Goal: Task Accomplishment & Management: Complete application form

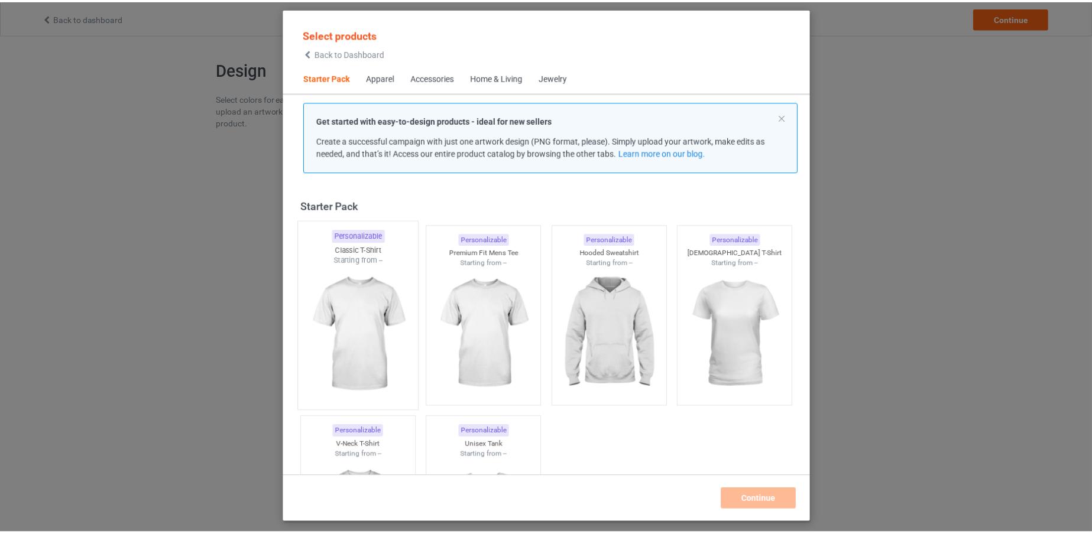
scroll to position [15, 0]
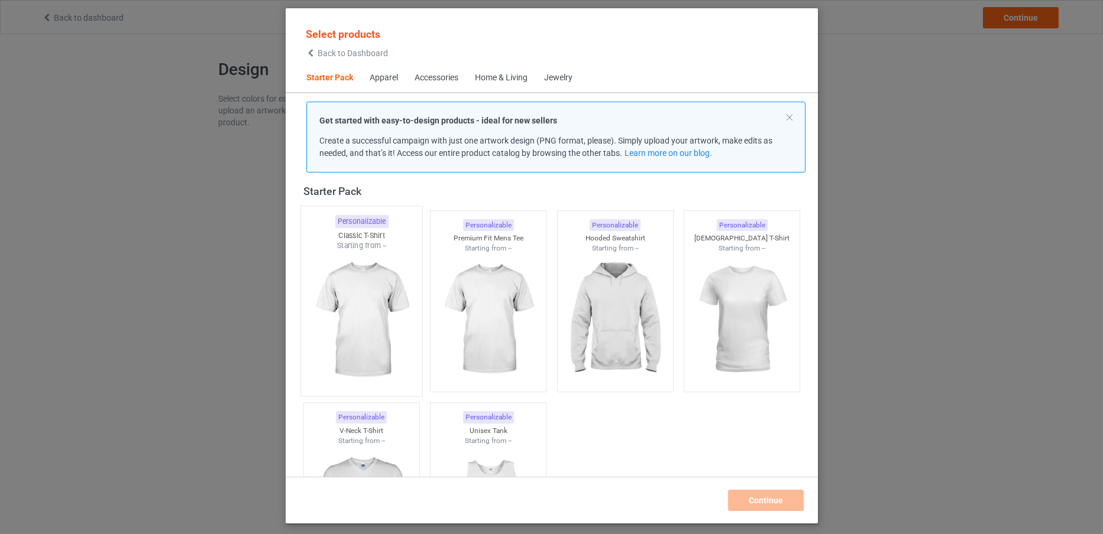
click at [364, 268] on img at bounding box center [361, 320] width 111 height 139
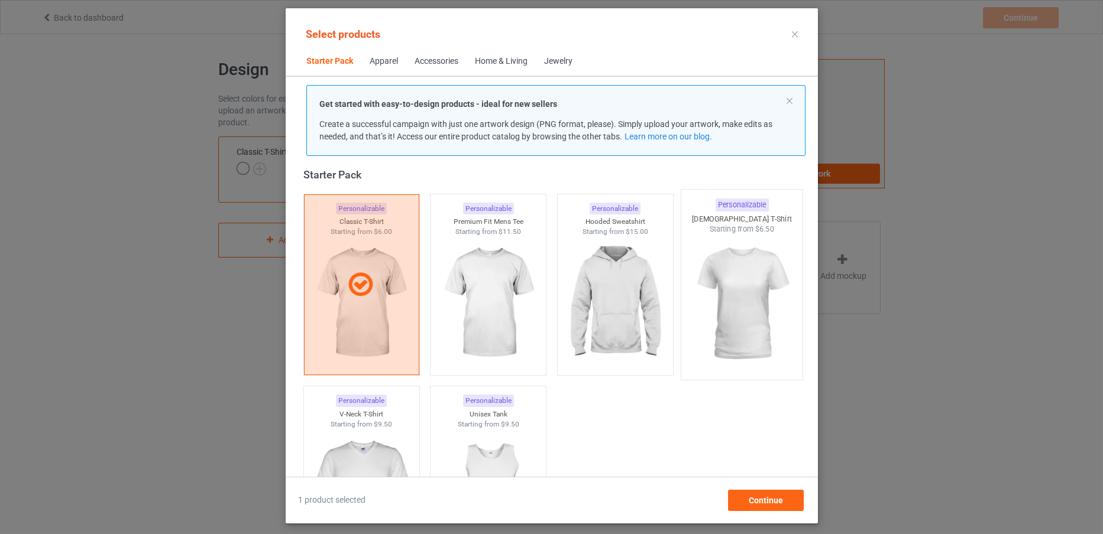
click at [714, 311] on img at bounding box center [741, 304] width 111 height 139
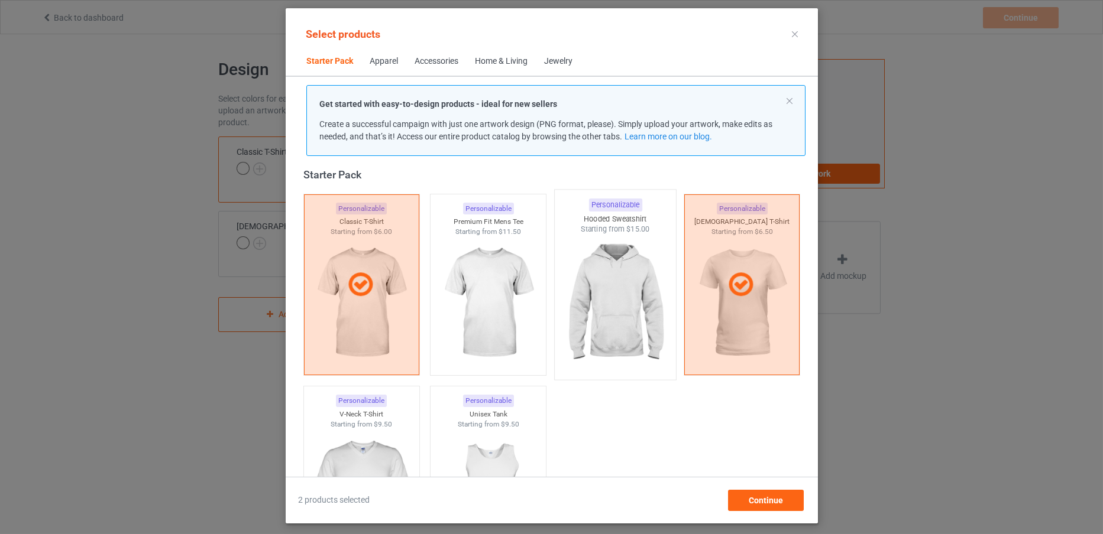
click at [638, 303] on img at bounding box center [614, 304] width 111 height 139
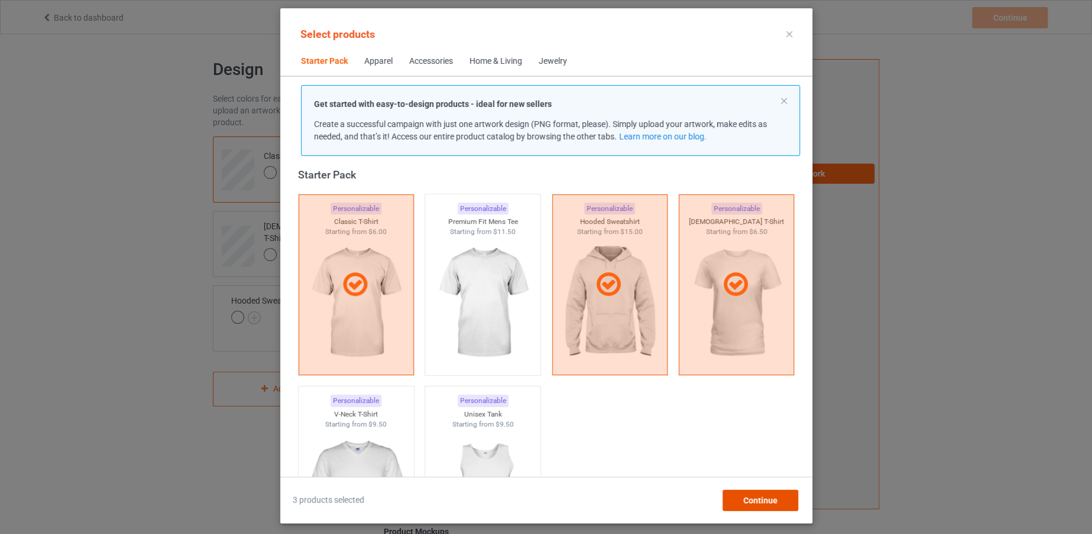
click at [769, 504] on span "Continue" at bounding box center [760, 500] width 34 height 9
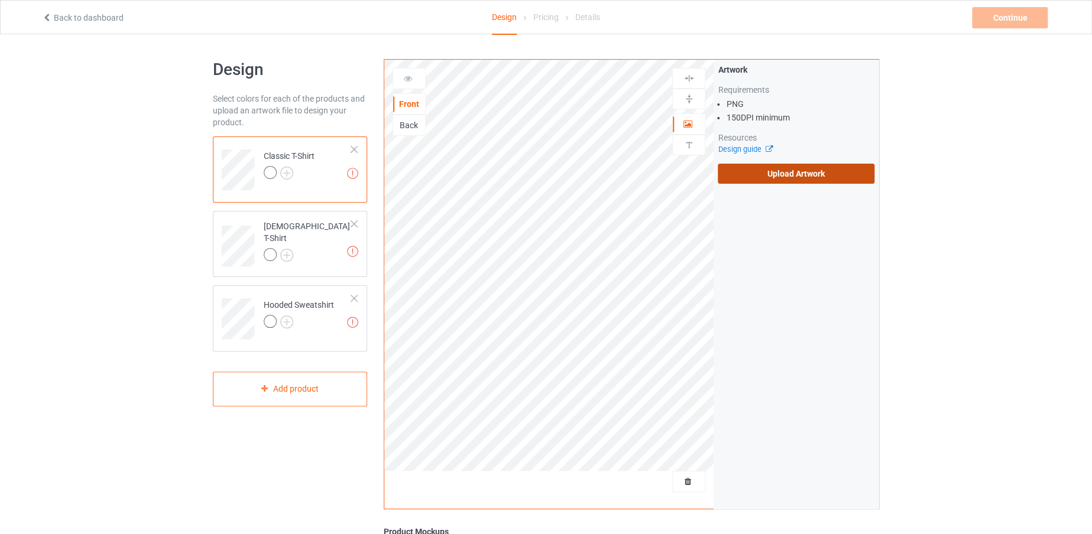
click at [789, 177] on label "Upload Artwork" at bounding box center [796, 174] width 157 height 20
click at [0, 0] on input "Upload Artwork" at bounding box center [0, 0] width 0 height 0
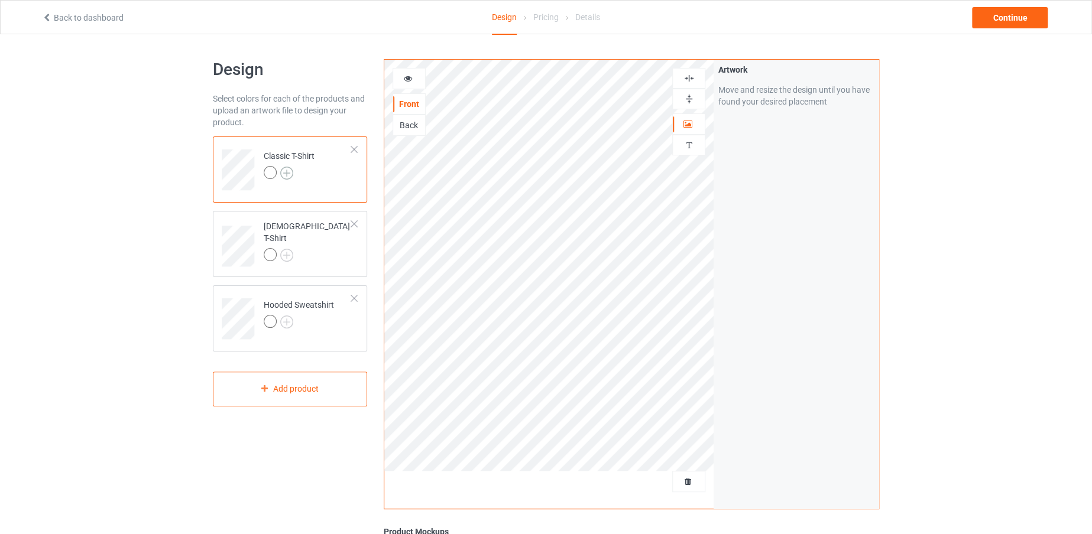
click at [288, 173] on img at bounding box center [286, 173] width 13 height 13
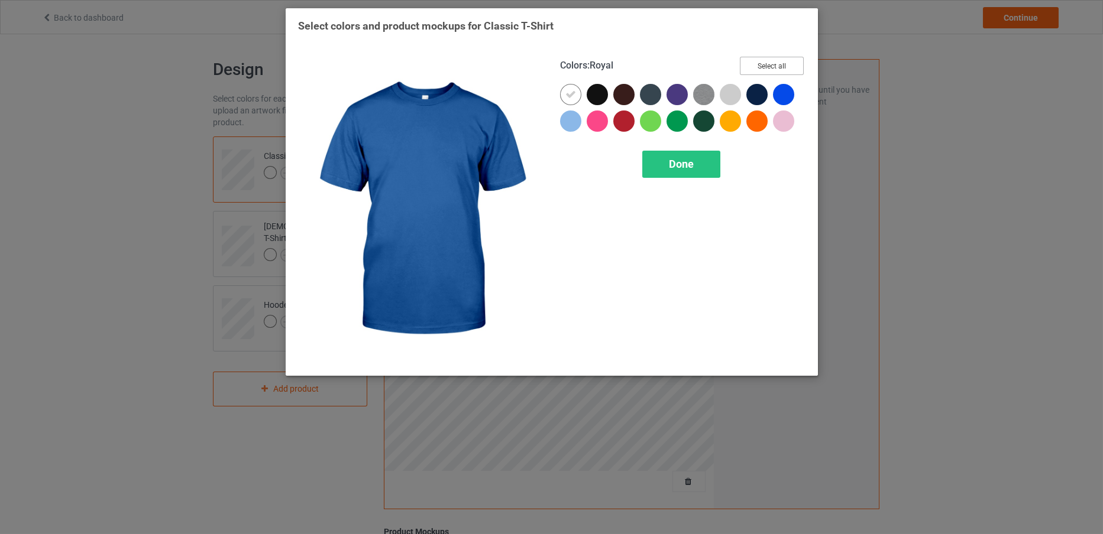
click at [774, 69] on button "Select all" at bounding box center [772, 66] width 64 height 18
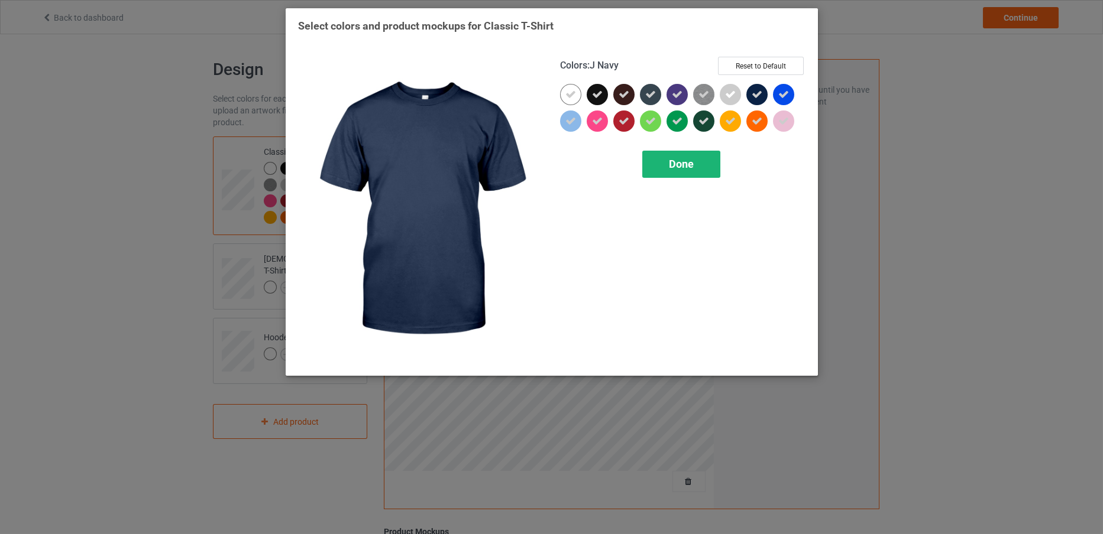
click at [673, 160] on span "Done" at bounding box center [681, 164] width 25 height 12
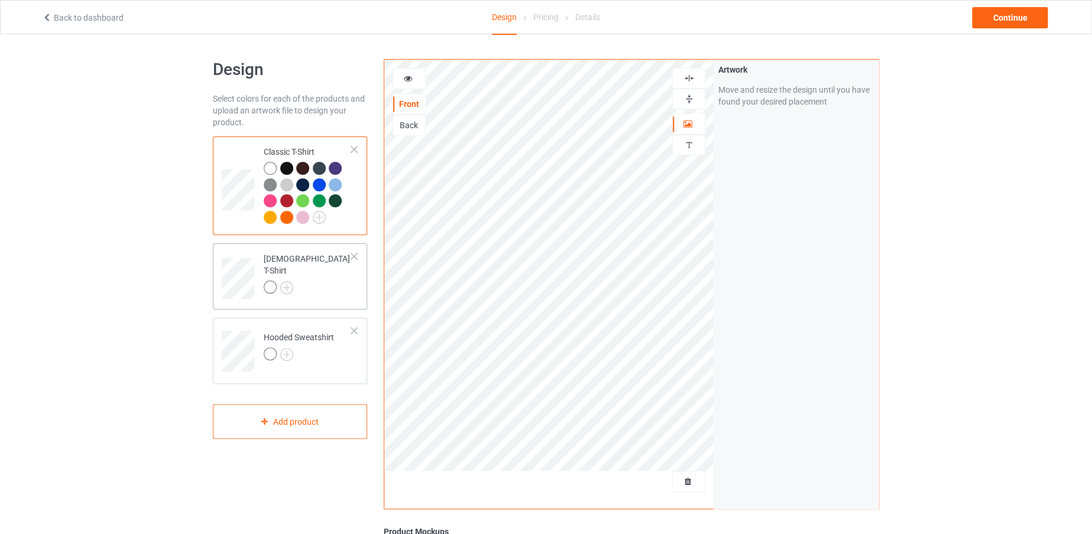
click at [286, 271] on div "[DEMOGRAPHIC_DATA] T-Shirt" at bounding box center [308, 273] width 88 height 40
click at [291, 281] on img at bounding box center [286, 287] width 13 height 13
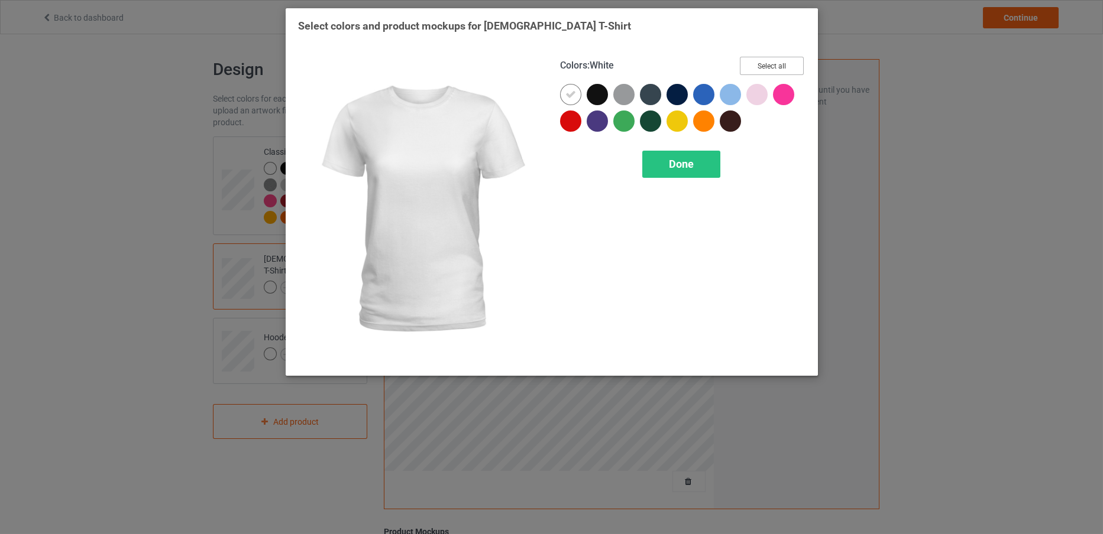
click at [774, 57] on button "Select all" at bounding box center [772, 66] width 64 height 18
click at [696, 163] on div "Done" at bounding box center [681, 164] width 78 height 27
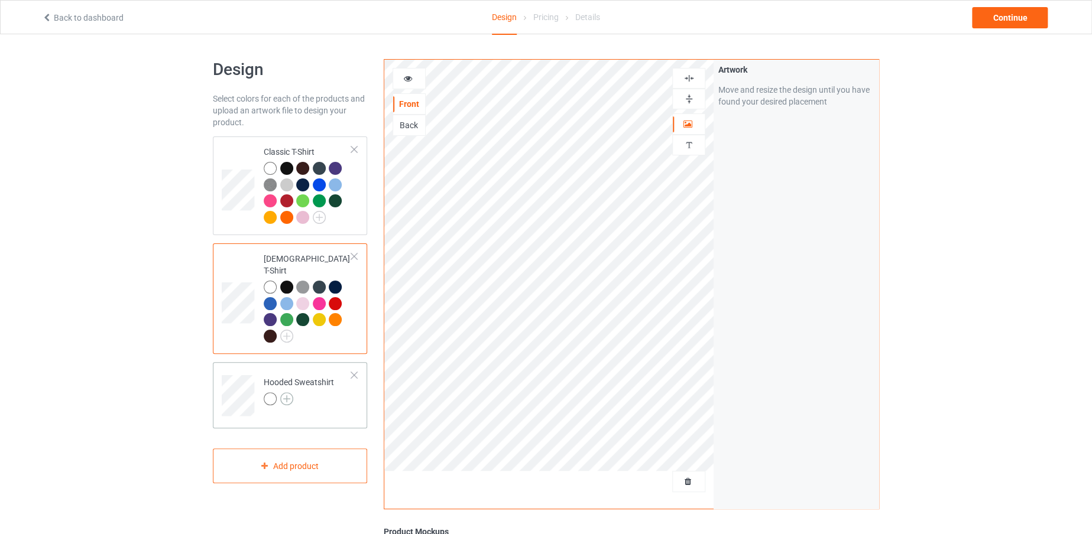
click at [287, 393] on img at bounding box center [286, 399] width 13 height 13
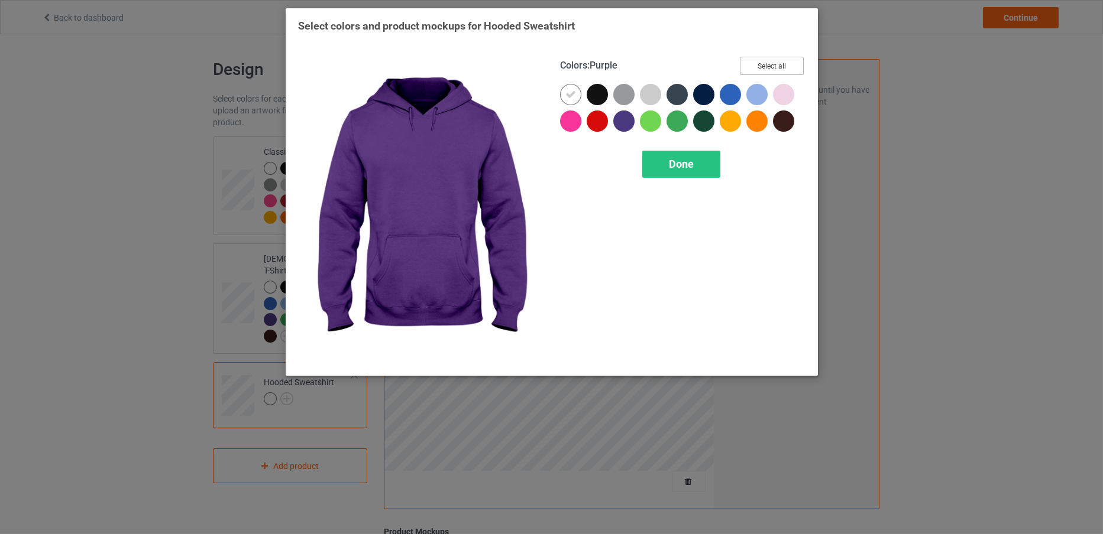
click at [783, 59] on button "Select all" at bounding box center [772, 66] width 64 height 18
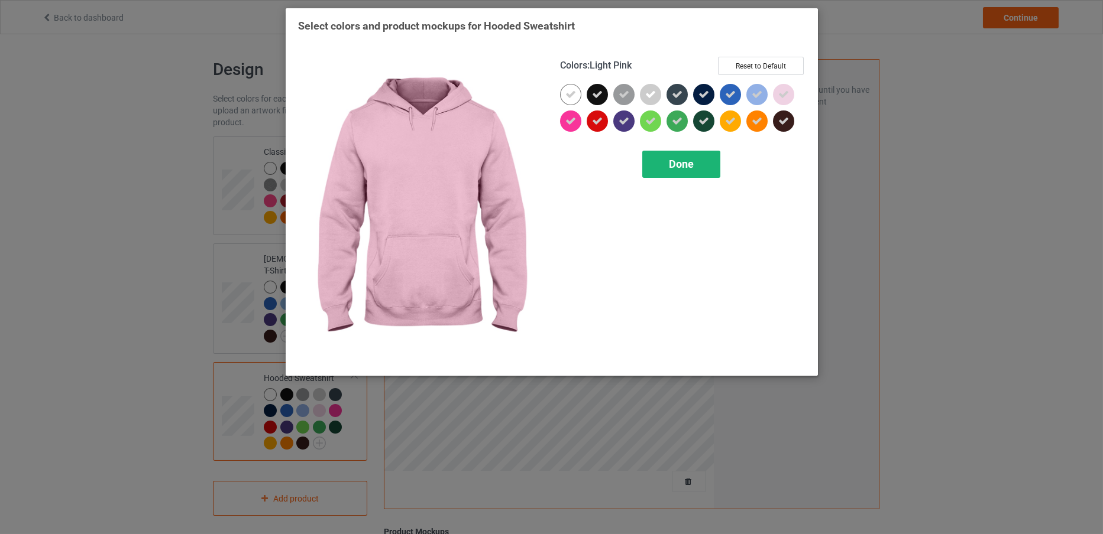
click at [697, 154] on div "Done" at bounding box center [681, 164] width 78 height 27
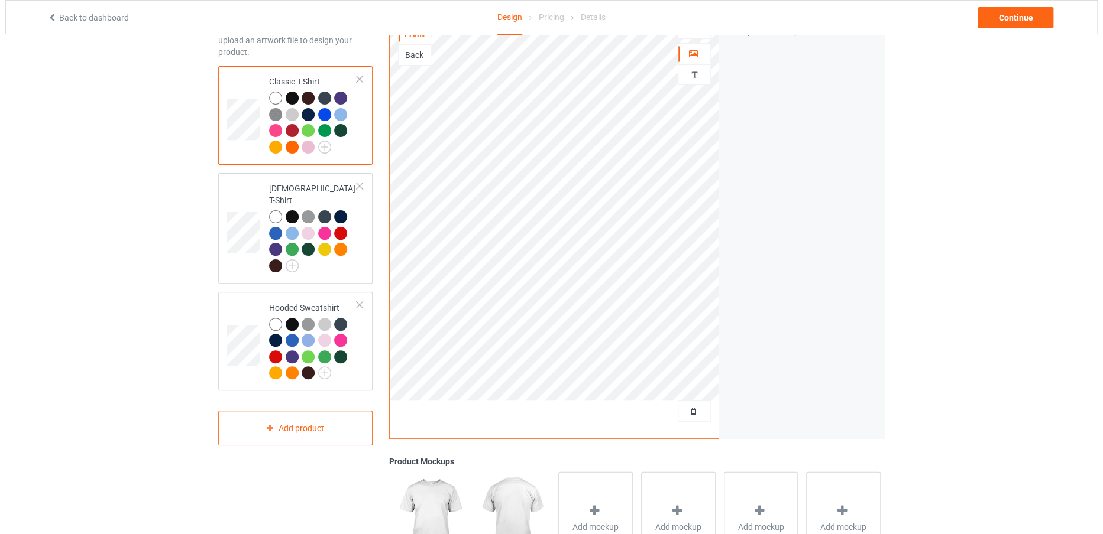
scroll to position [93, 0]
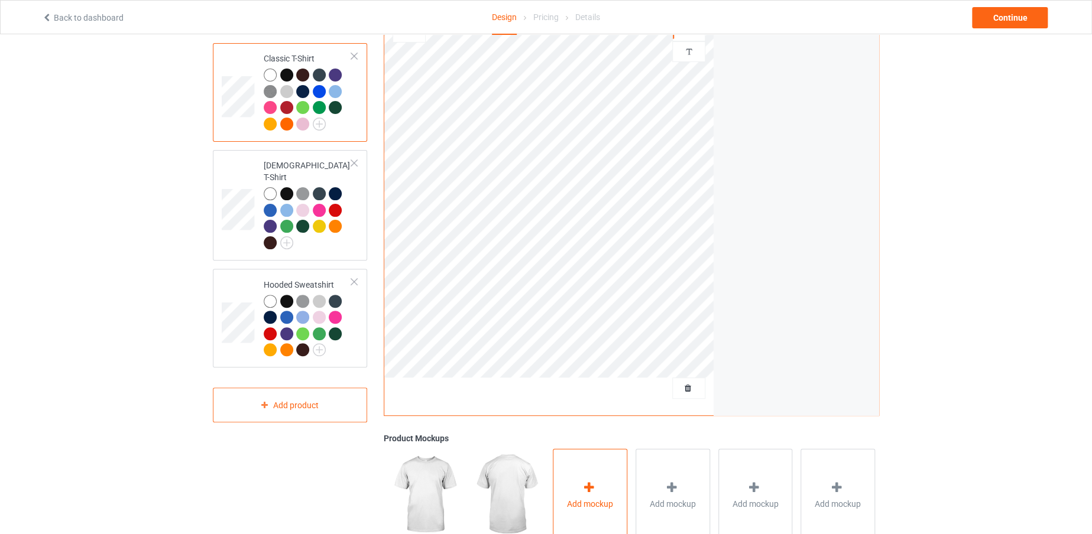
click at [601, 471] on div "Add mockup" at bounding box center [590, 495] width 74 height 93
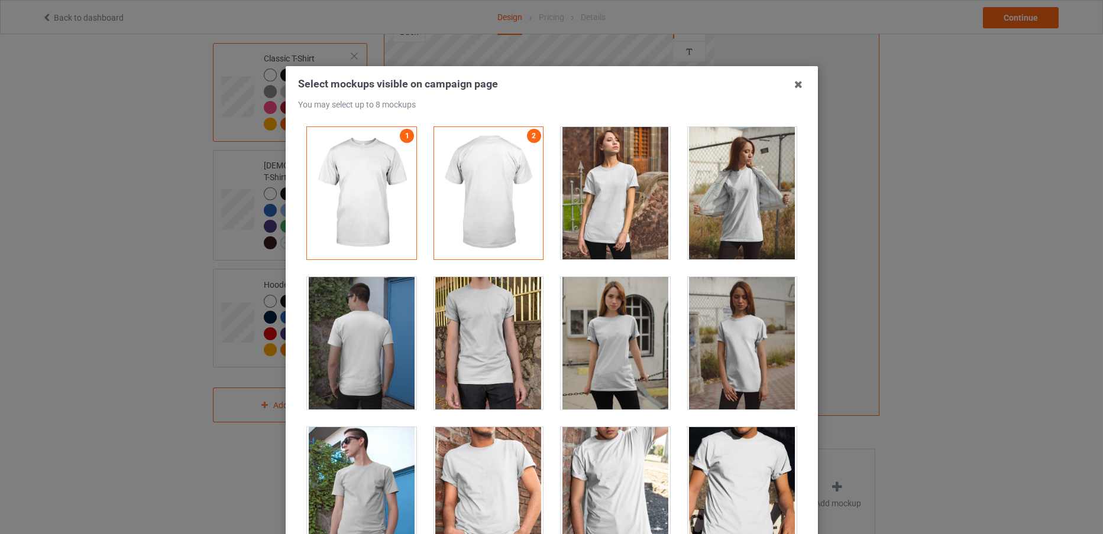
scroll to position [16834, 0]
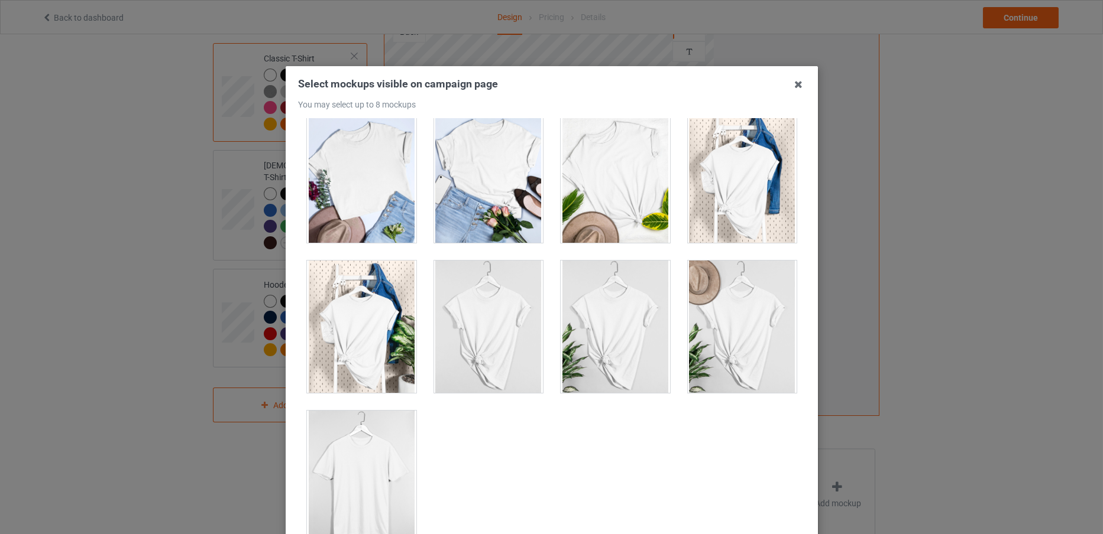
click at [338, 488] on div at bounding box center [361, 477] width 109 height 132
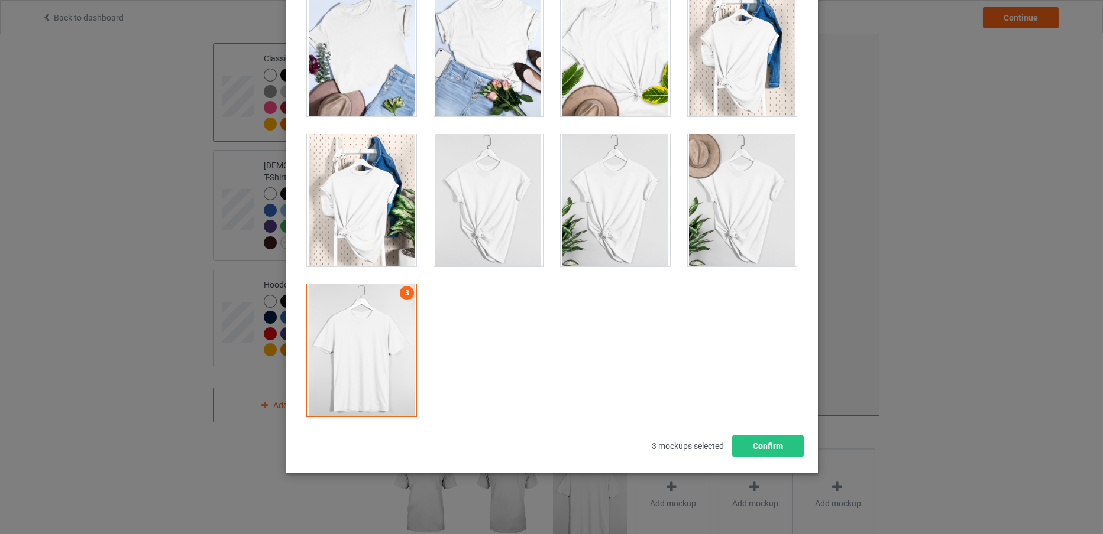
scroll to position [131, 0]
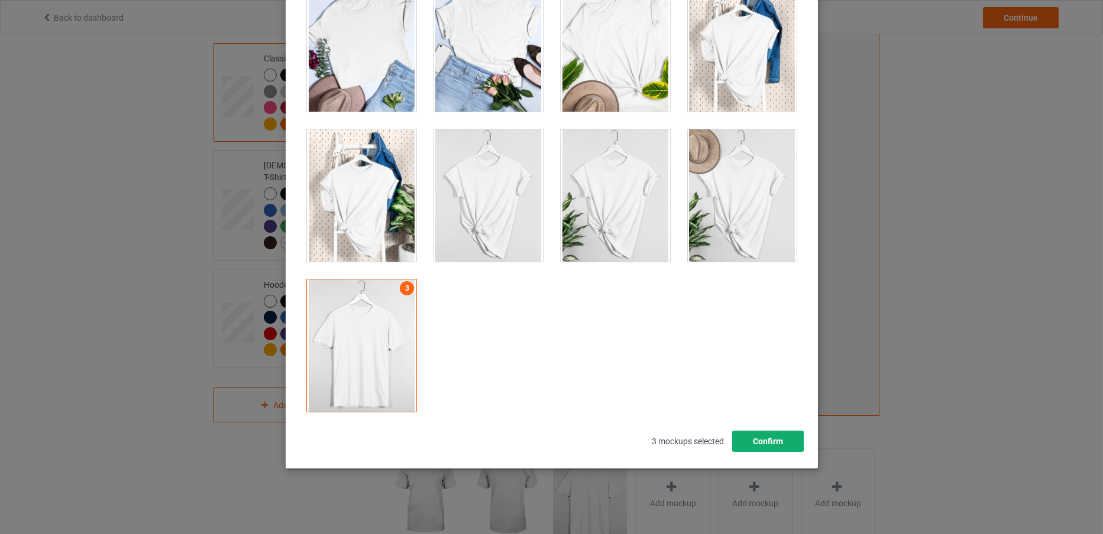
click at [754, 443] on button "Confirm" at bounding box center [767, 441] width 72 height 21
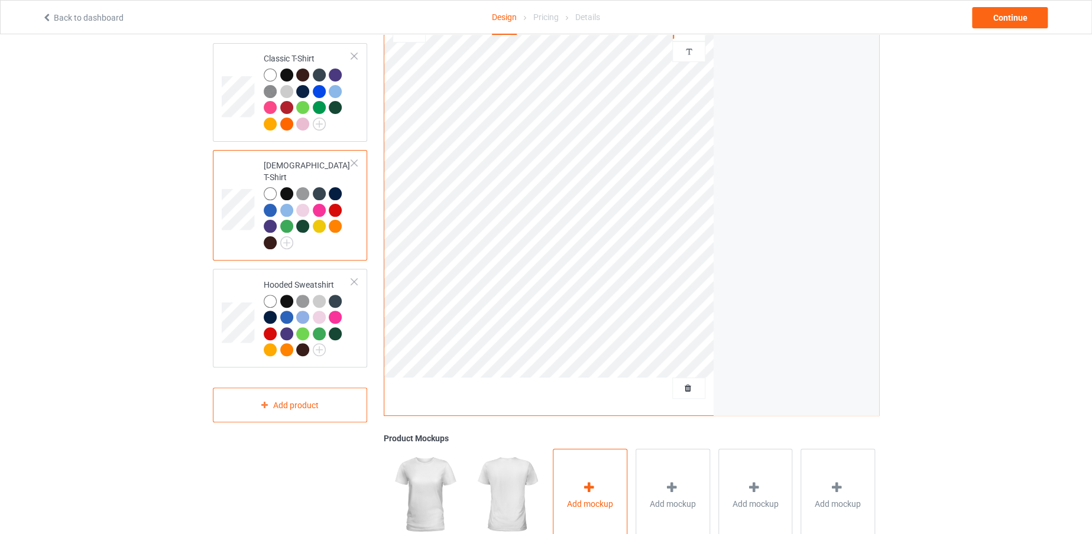
click at [592, 500] on span "Add mockup" at bounding box center [590, 504] width 46 height 12
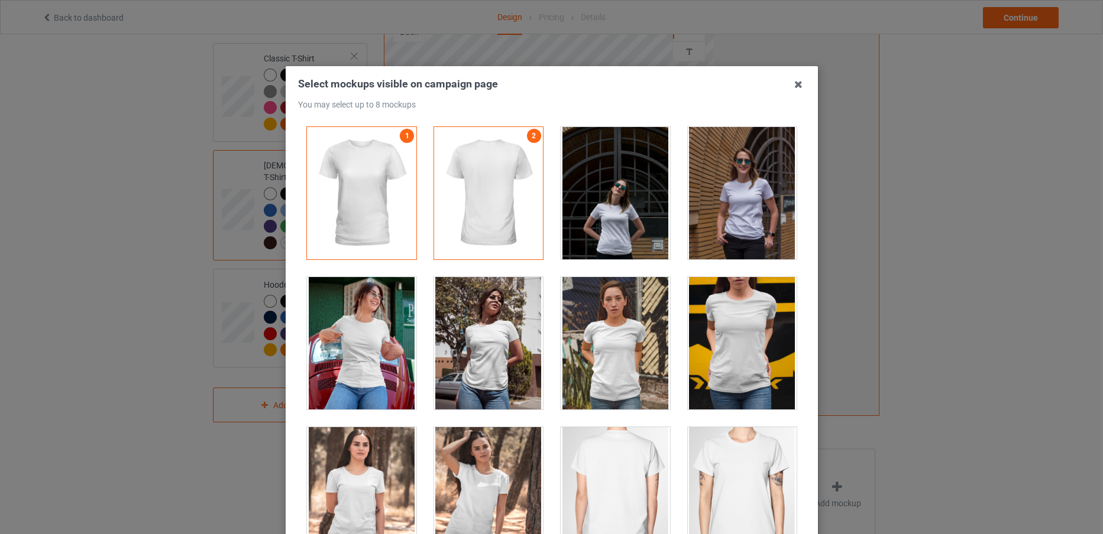
scroll to position [3925, 0]
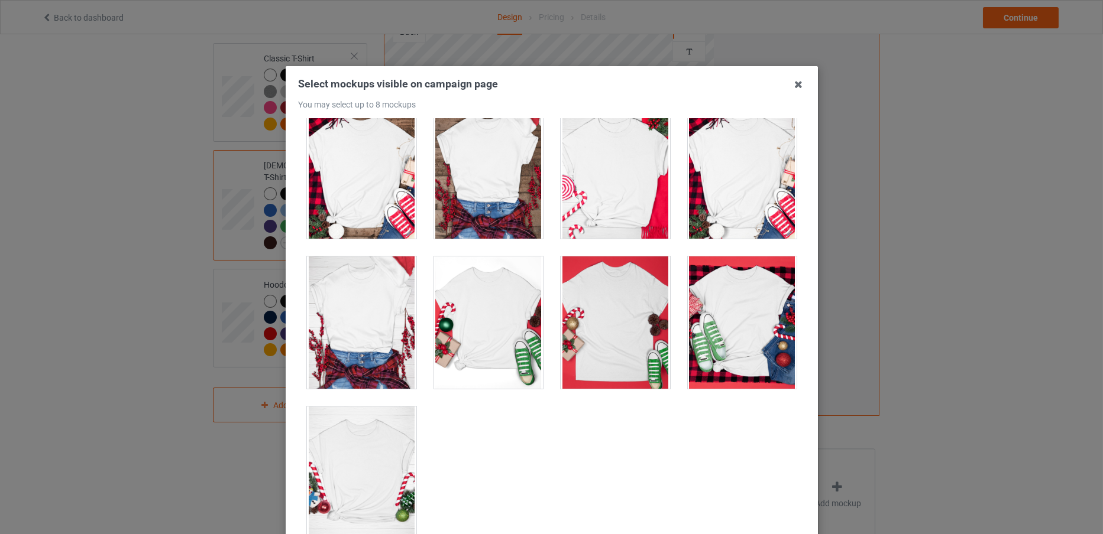
click at [371, 487] on div at bounding box center [361, 473] width 109 height 132
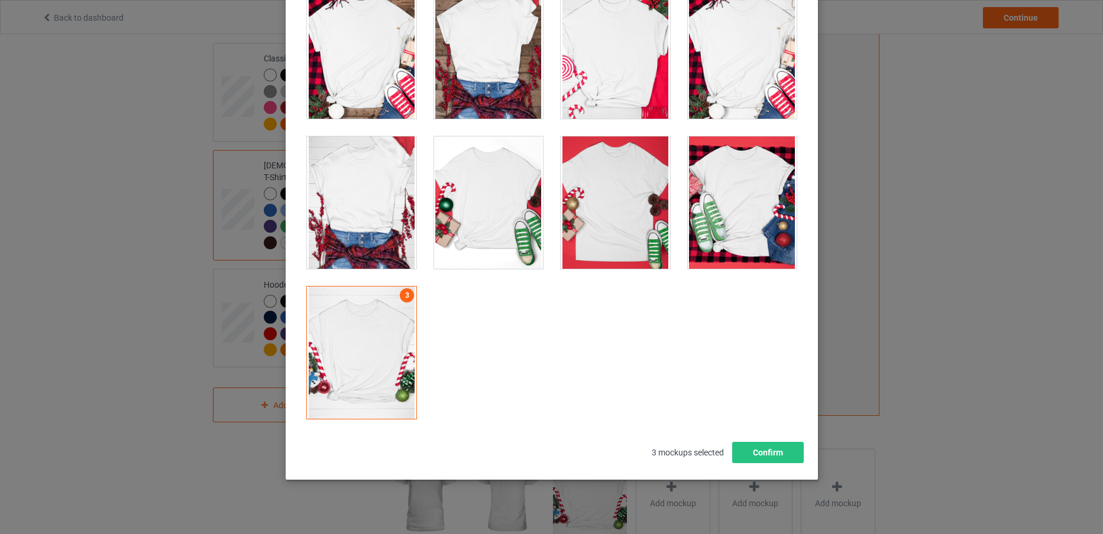
scroll to position [131, 0]
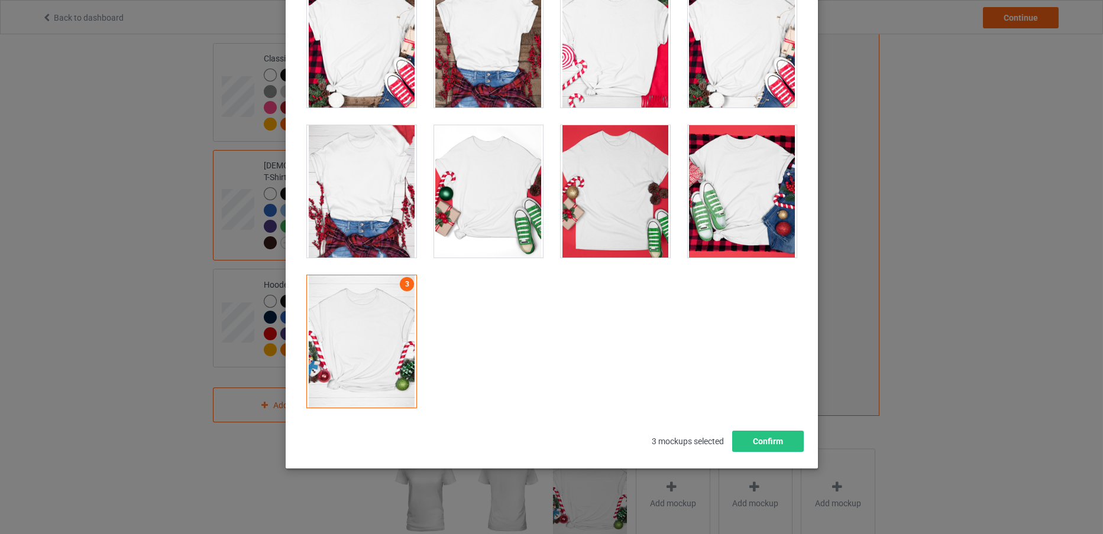
click at [359, 334] on div at bounding box center [361, 341] width 109 height 132
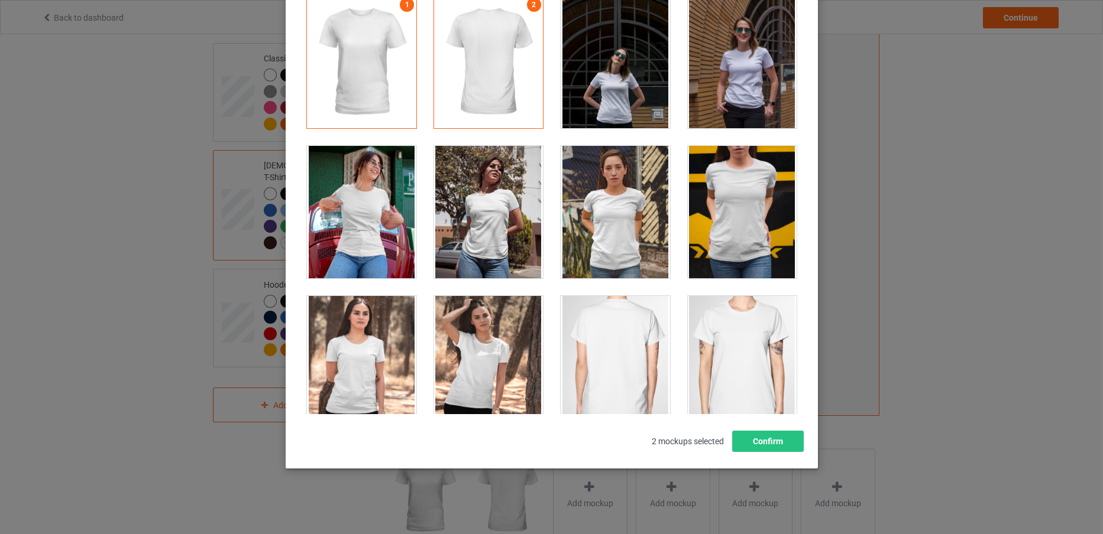
scroll to position [0, 0]
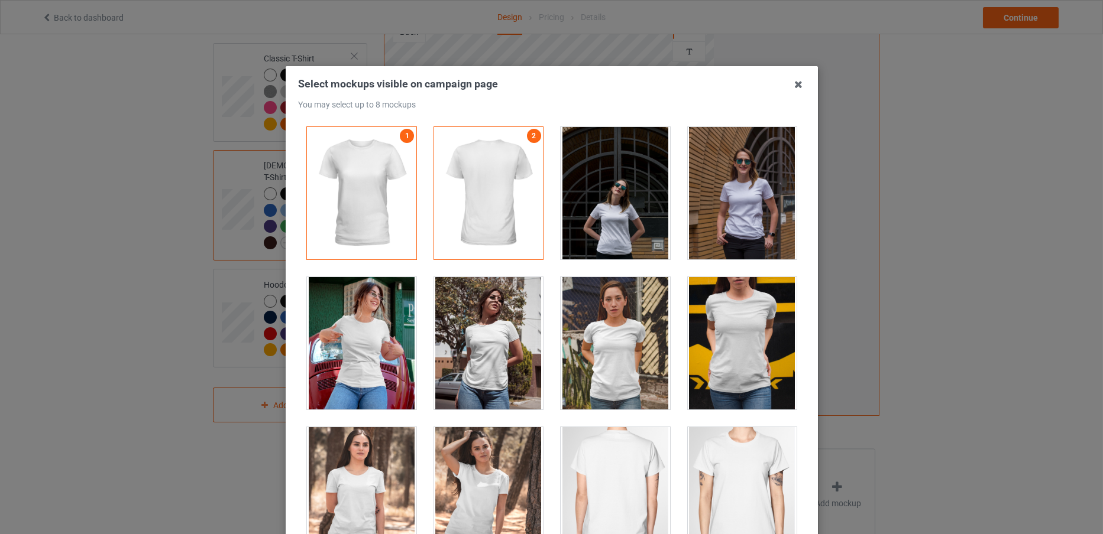
click at [385, 328] on div at bounding box center [361, 343] width 109 height 132
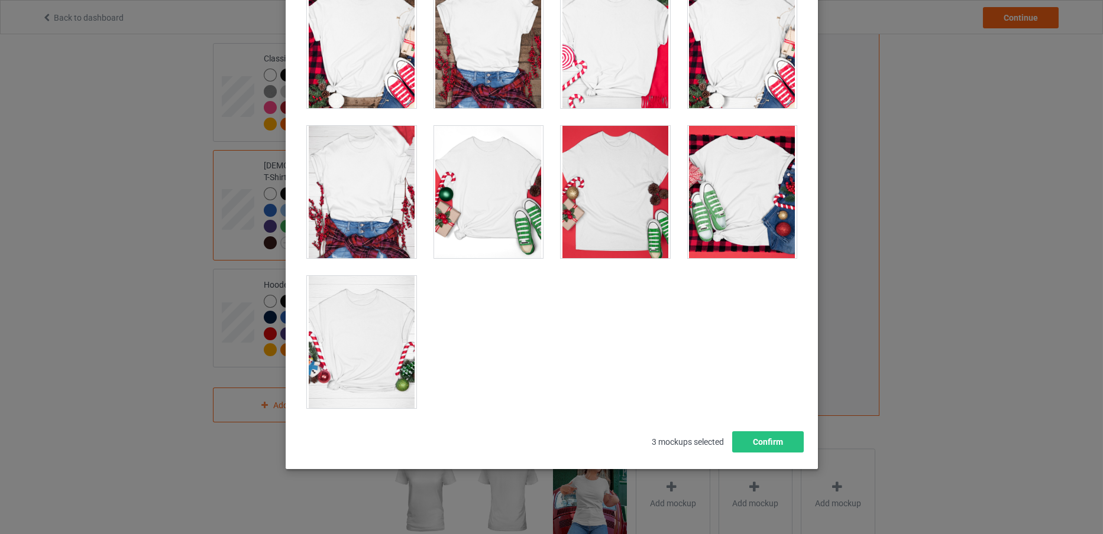
scroll to position [131, 0]
click at [761, 451] on button "Confirm" at bounding box center [767, 441] width 72 height 21
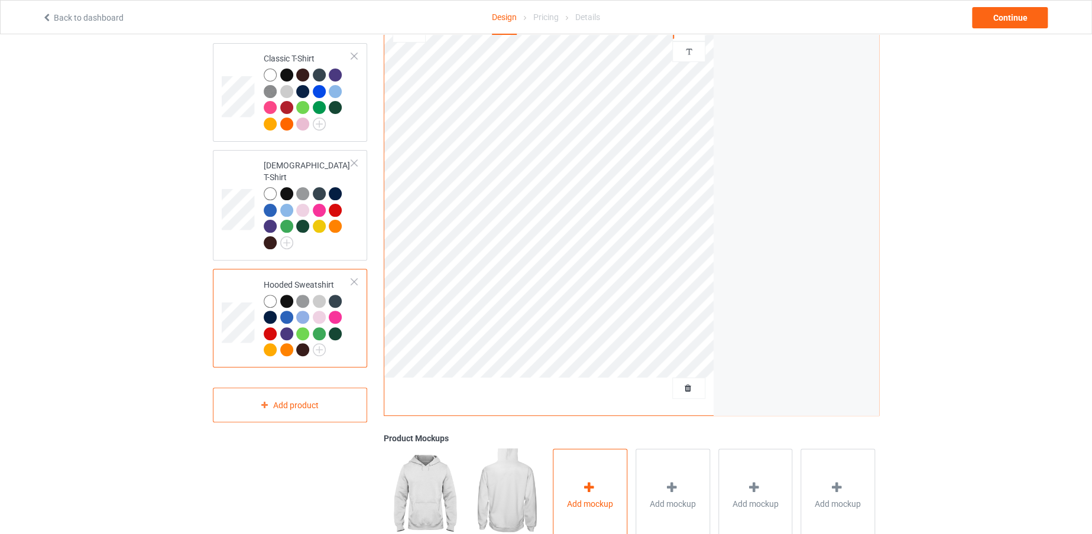
click at [611, 489] on div "Add mockup" at bounding box center [590, 495] width 74 height 93
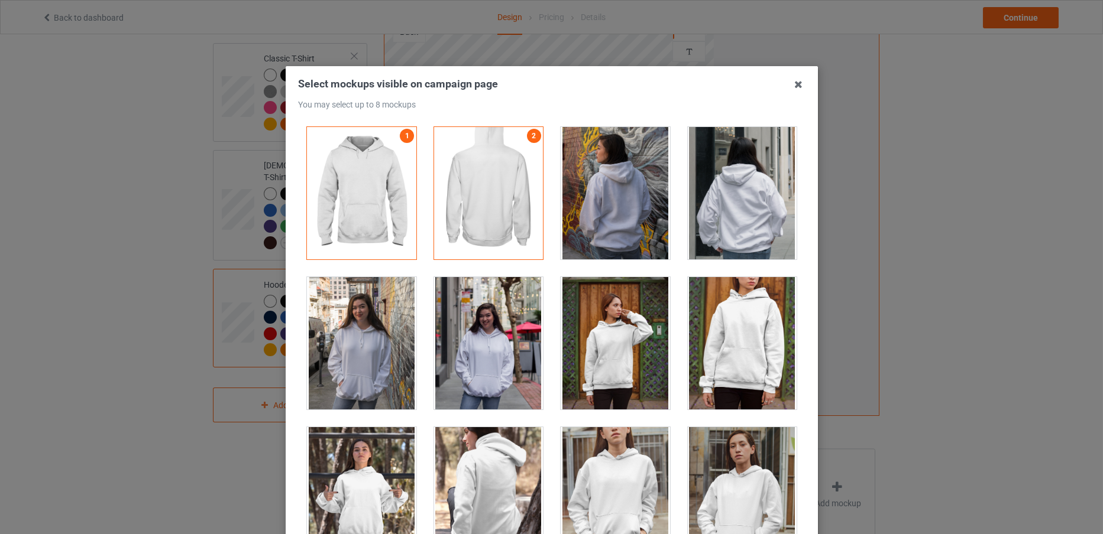
click at [384, 301] on div at bounding box center [361, 343] width 109 height 132
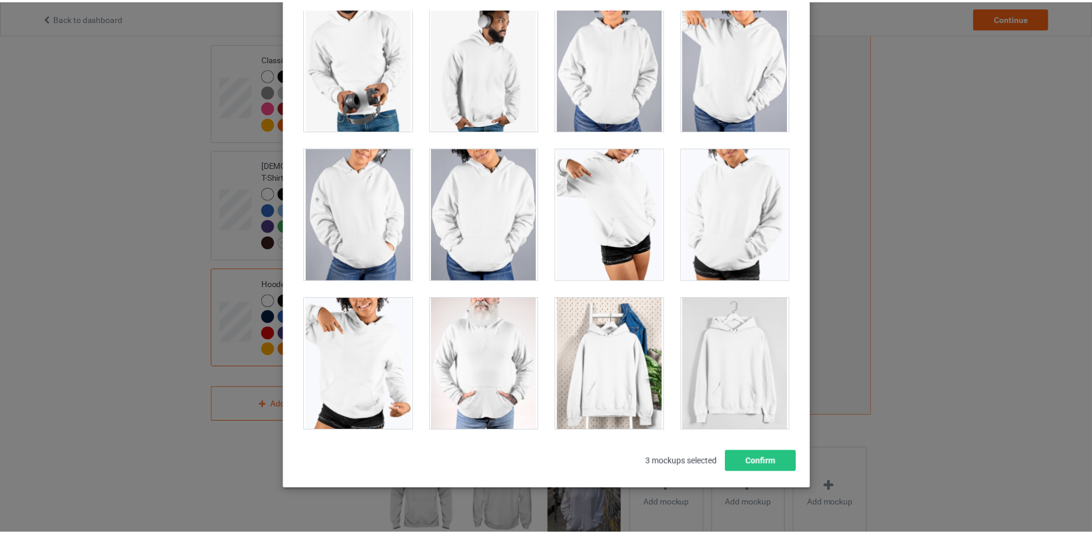
scroll to position [131, 0]
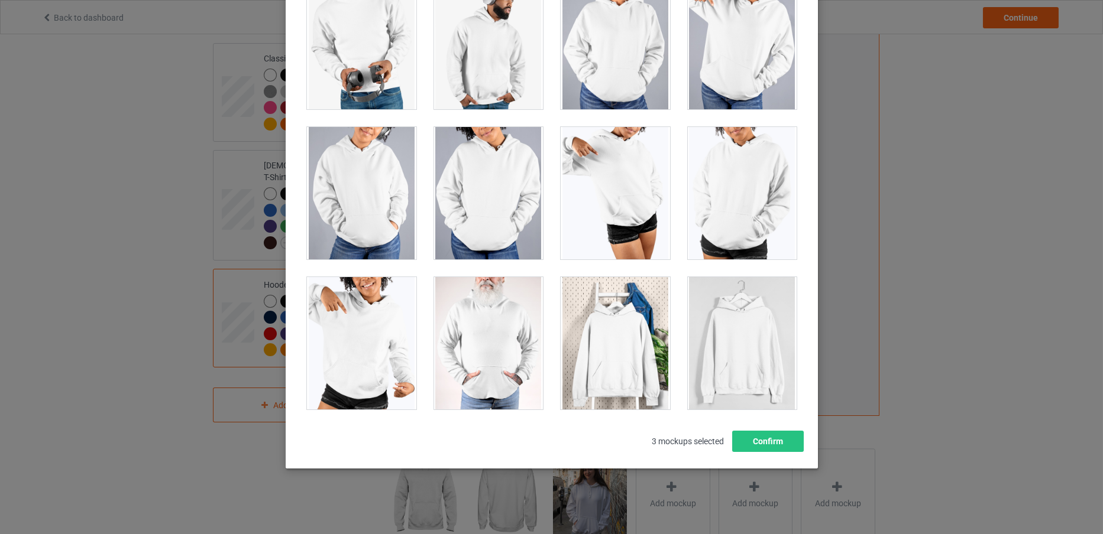
click at [717, 354] on div at bounding box center [741, 343] width 109 height 132
click at [757, 442] on button "Confirm" at bounding box center [767, 441] width 72 height 21
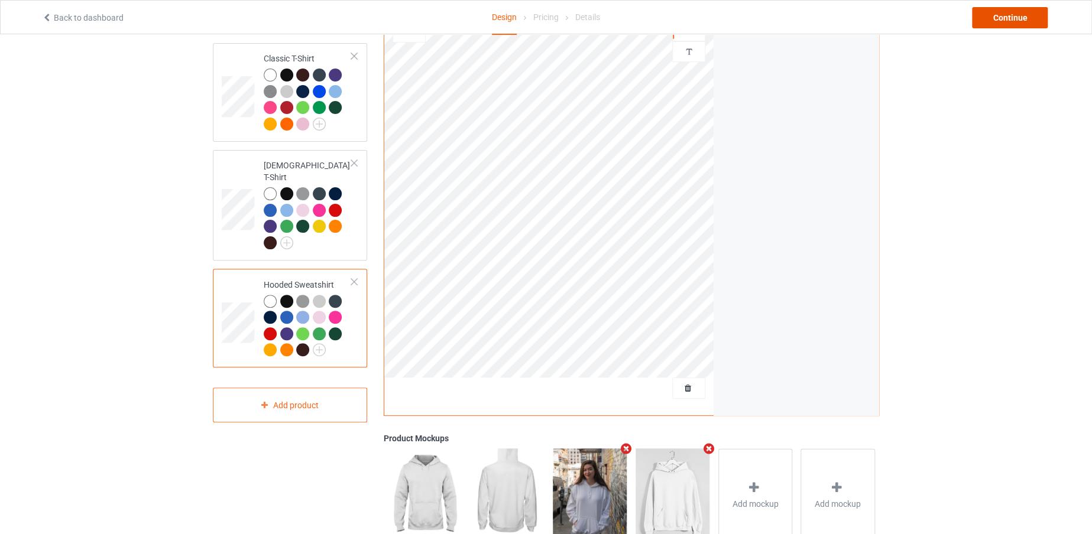
click at [1008, 8] on div "Continue" at bounding box center [1010, 17] width 76 height 21
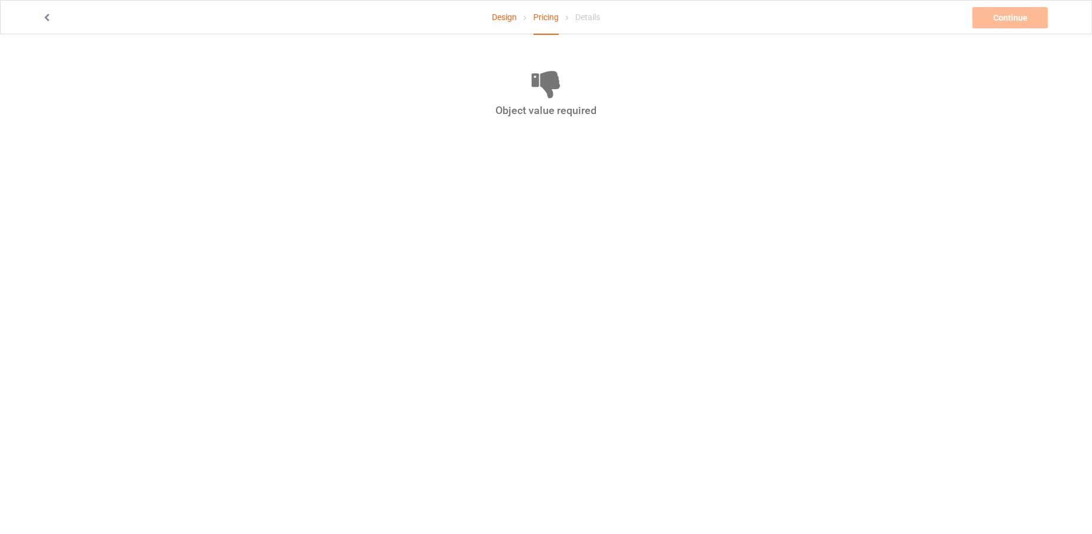
click at [38, 12] on div at bounding box center [205, 18] width 342 height 12
click at [48, 17] on icon at bounding box center [47, 16] width 10 height 8
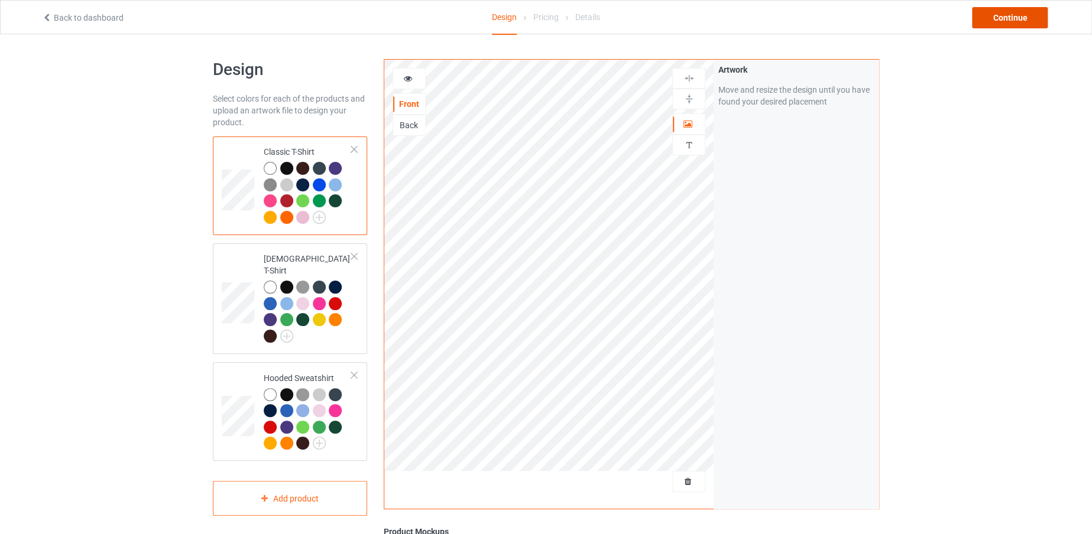
click at [997, 14] on div "Continue" at bounding box center [1010, 17] width 76 height 21
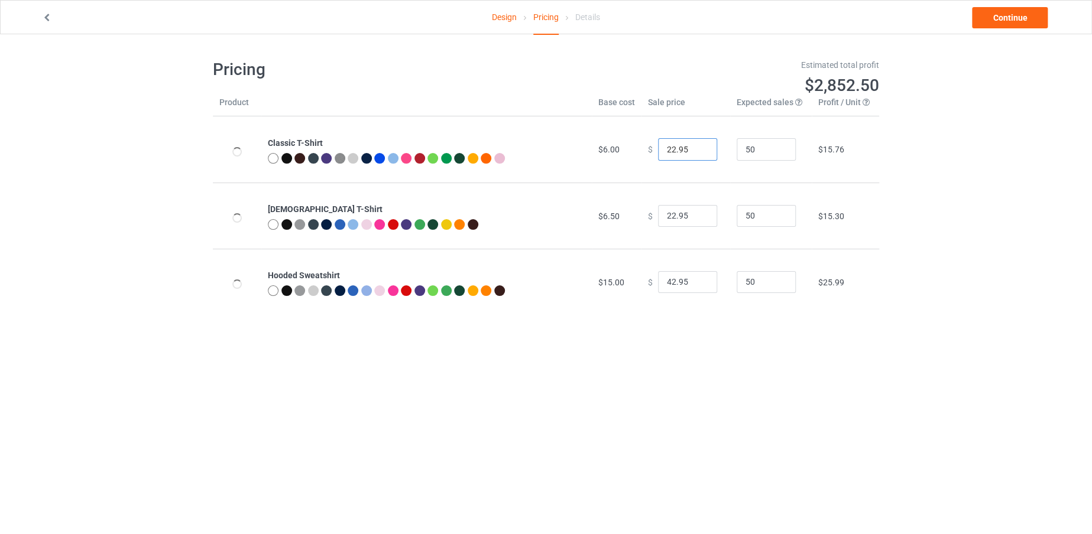
drag, startPoint x: 669, startPoint y: 149, endPoint x: 659, endPoint y: 149, distance: 10.6
click at [659, 149] on input "22.95" at bounding box center [687, 149] width 59 height 22
type input "19.95"
drag, startPoint x: 670, startPoint y: 218, endPoint x: 659, endPoint y: 216, distance: 12.0
click at [659, 216] on input "22.95" at bounding box center [687, 216] width 59 height 22
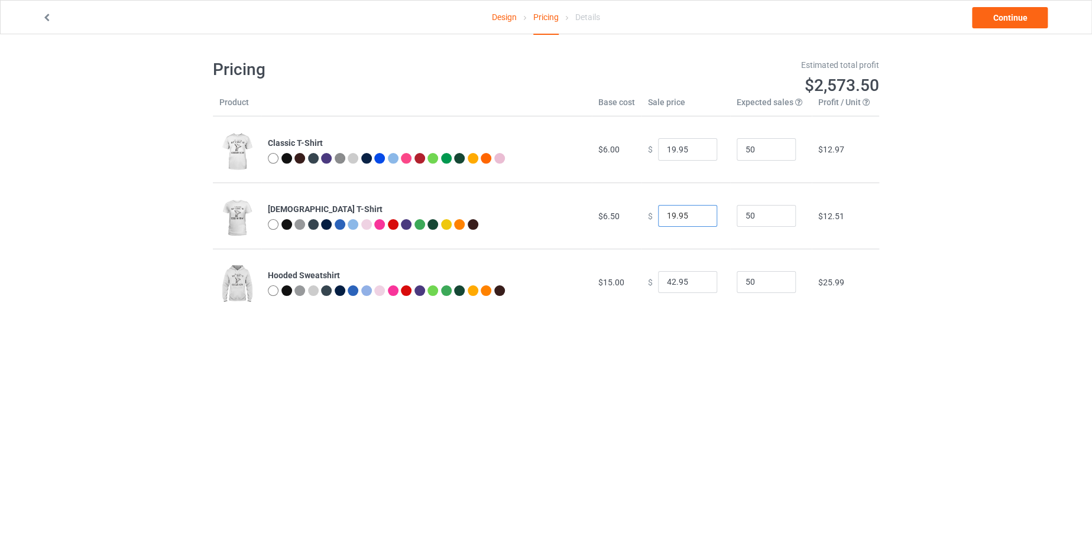
type input "19.95"
drag, startPoint x: 669, startPoint y: 277, endPoint x: 654, endPoint y: 277, distance: 14.8
click at [658, 277] on input "42.95" at bounding box center [687, 282] width 59 height 22
type input "38.95"
click at [1012, 16] on link "Continue" at bounding box center [1010, 17] width 76 height 21
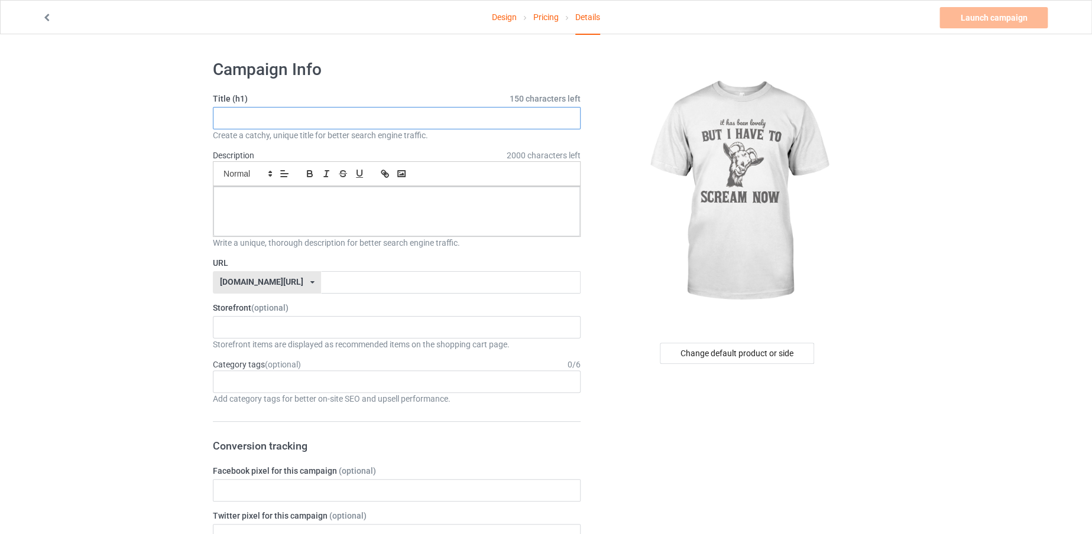
click at [435, 114] on input "text" at bounding box center [397, 118] width 368 height 22
drag, startPoint x: 225, startPoint y: 118, endPoint x: 308, endPoint y: 119, distance: 83.4
click at [308, 119] on input "SCREAM NOW" at bounding box center [397, 118] width 368 height 22
drag, startPoint x: 308, startPoint y: 119, endPoint x: 214, endPoint y: 113, distance: 94.2
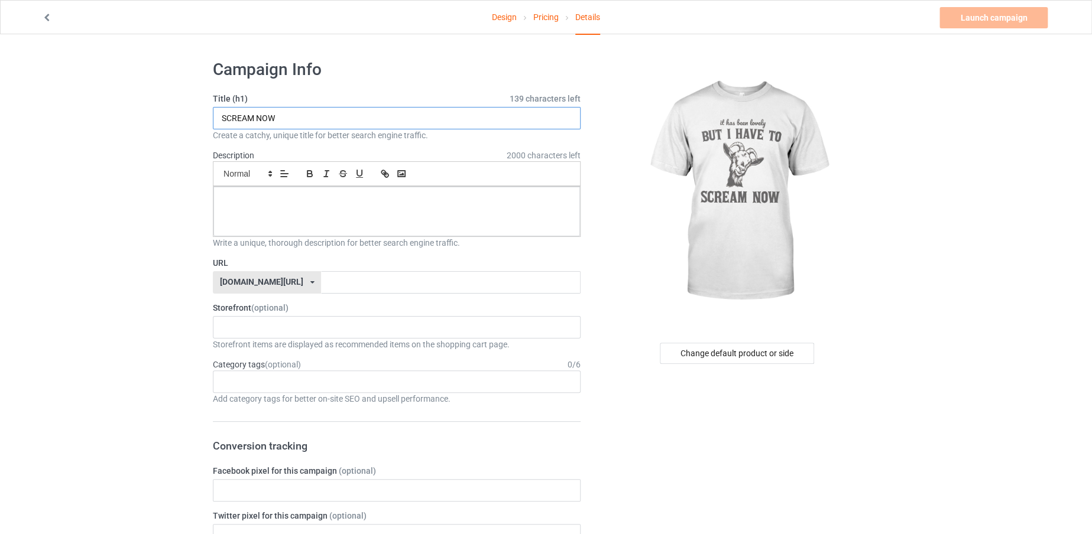
click at [214, 113] on input "SCREAM NOW" at bounding box center [397, 118] width 368 height 22
type input "SCREAM NOW"
click at [349, 280] on input "text" at bounding box center [450, 282] width 259 height 22
click at [355, 281] on input "text" at bounding box center [450, 282] width 259 height 22
drag, startPoint x: 284, startPoint y: 119, endPoint x: 216, endPoint y: 115, distance: 67.5
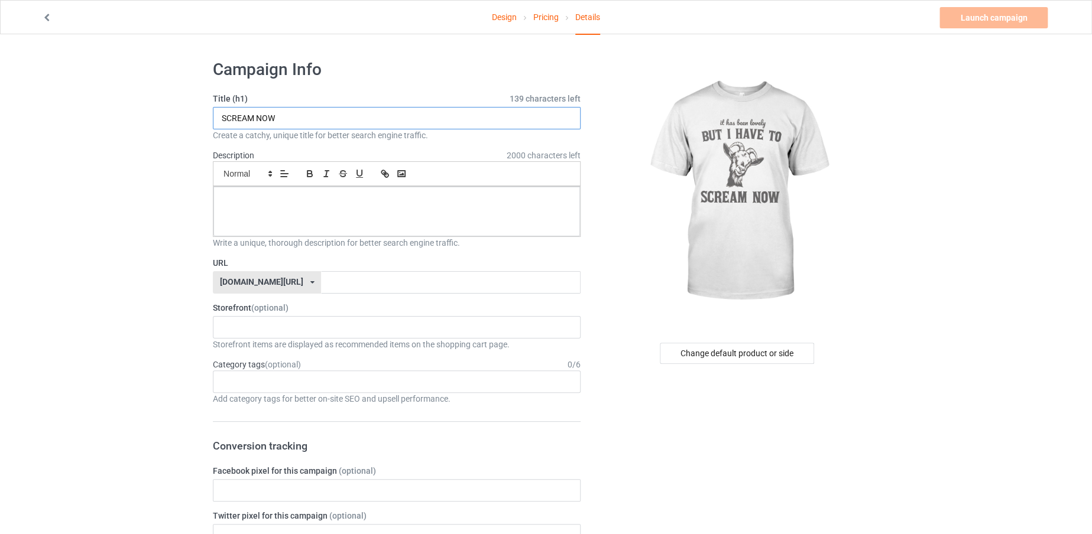
click at [216, 115] on input "SCREAM NOW" at bounding box center [397, 118] width 368 height 22
click at [338, 288] on input "text" at bounding box center [450, 282] width 259 height 22
paste input "SCREAM NOW"
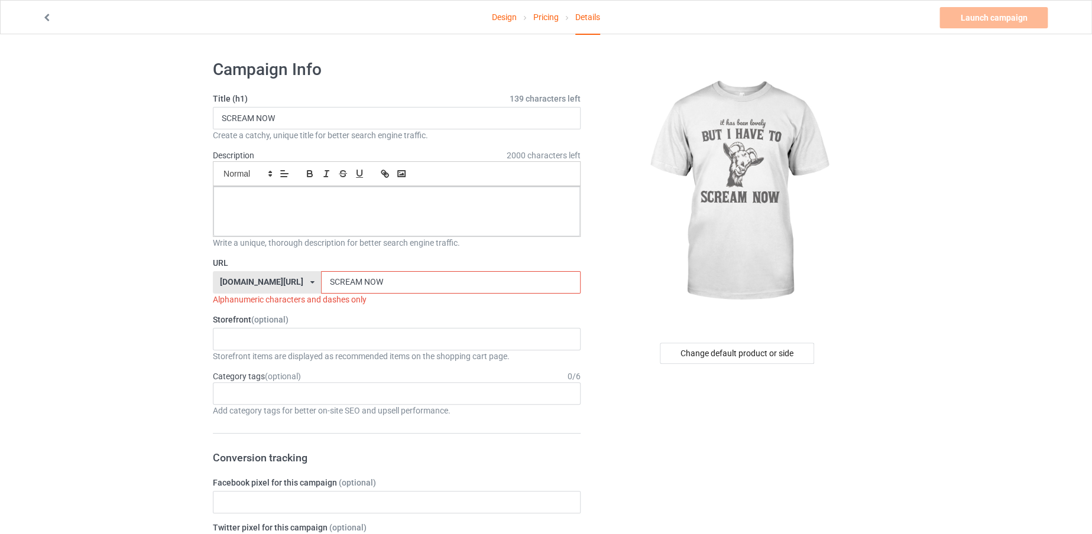
type input "SCREAM NOW"
click at [339, 206] on div at bounding box center [396, 212] width 367 height 50
click at [355, 287] on input "SCREAM NOW" at bounding box center [450, 282] width 259 height 22
click at [375, 287] on input "SCREAMNOW" at bounding box center [450, 282] width 259 height 22
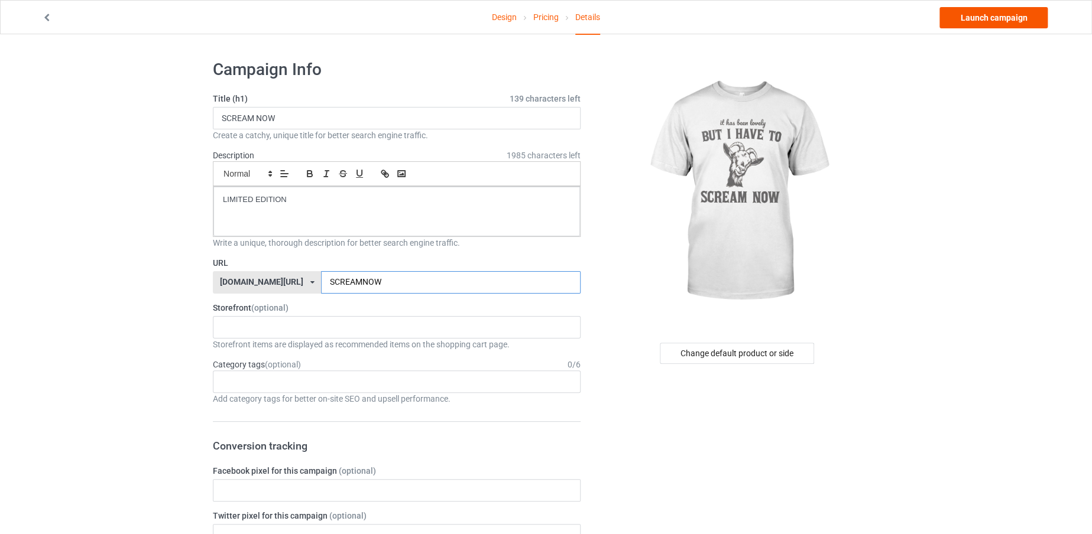
type input "SCREAMNOW"
click at [1004, 10] on link "Launch campaign" at bounding box center [993, 17] width 108 height 21
